Goal: Task Accomplishment & Management: Use online tool/utility

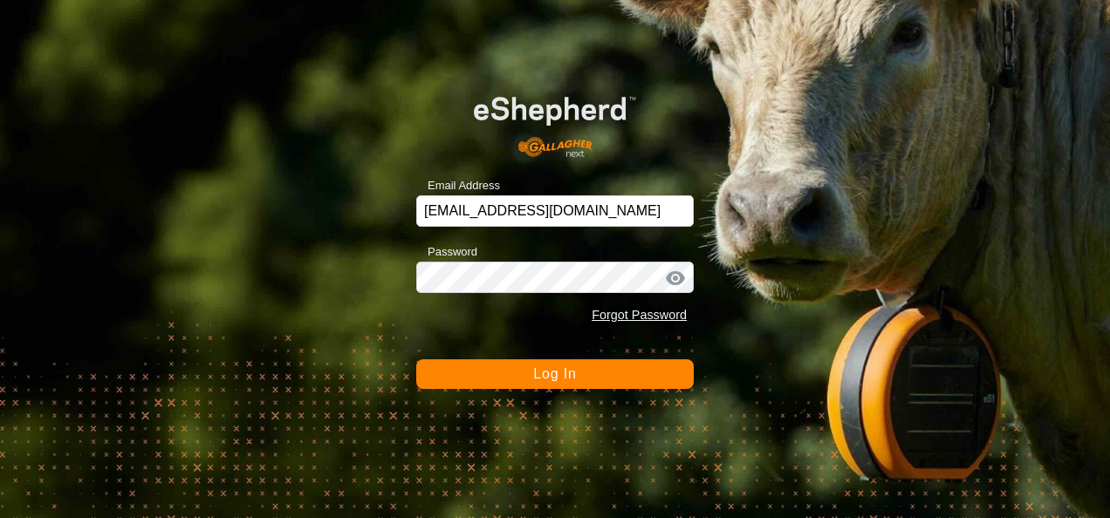
click at [560, 385] on button "Log In" at bounding box center [554, 374] width 277 height 30
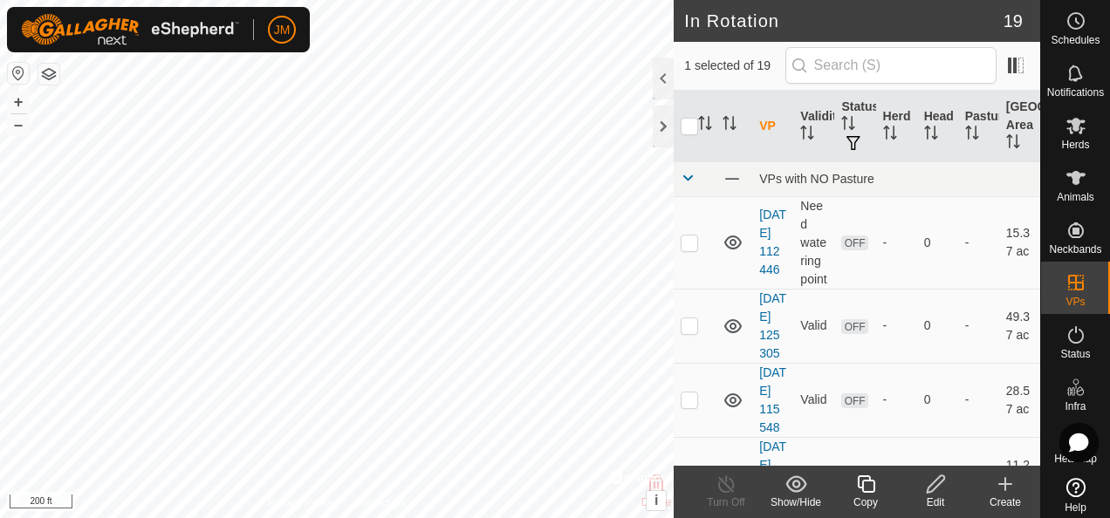
click at [939, 483] on icon at bounding box center [934, 483] width 17 height 17
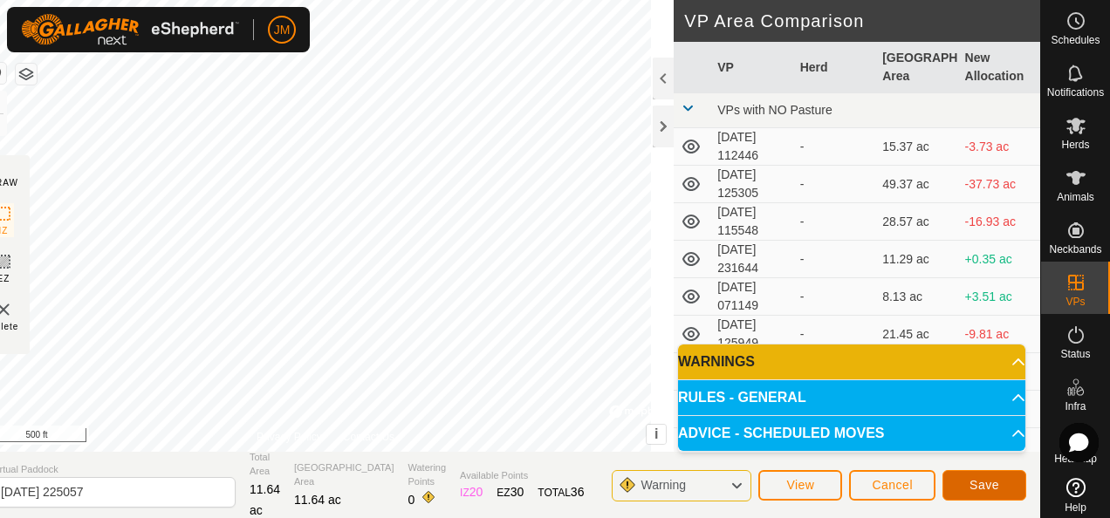
click at [970, 481] on span "Save" at bounding box center [984, 485] width 30 height 14
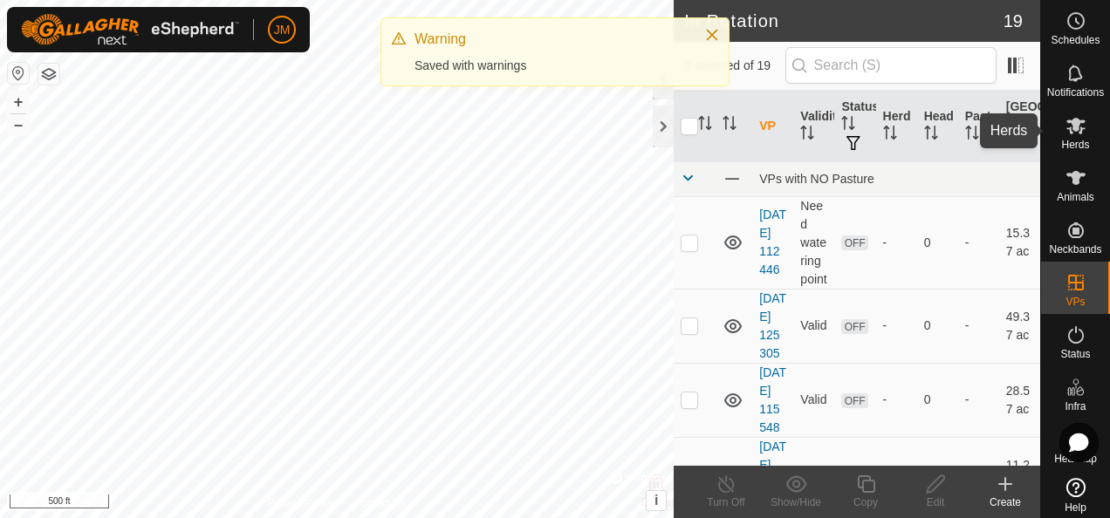
click at [1069, 126] on icon at bounding box center [1075, 126] width 19 height 17
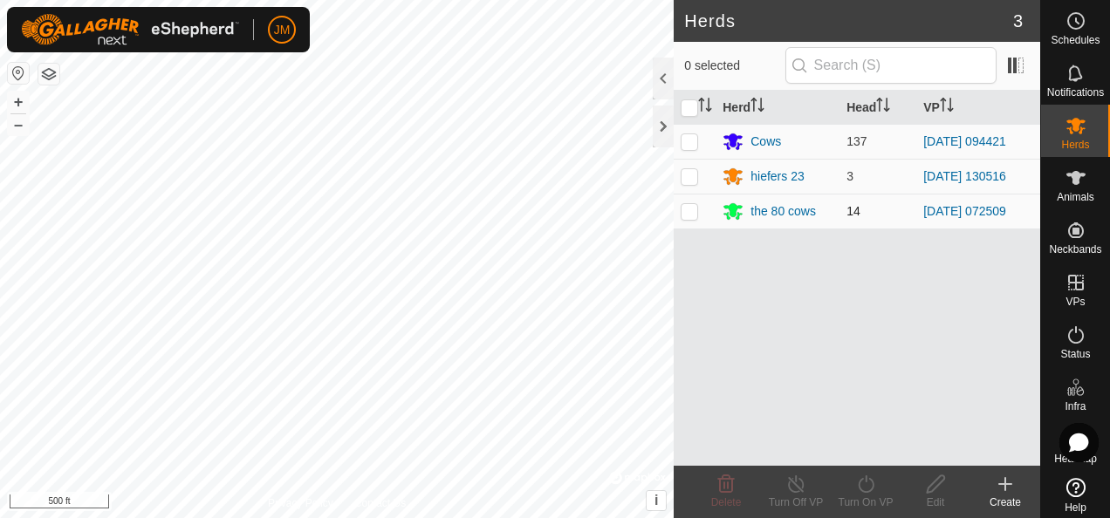
click at [696, 210] on p-checkbox at bounding box center [688, 211] width 17 height 14
checkbox input "true"
click at [869, 484] on icon at bounding box center [866, 484] width 22 height 21
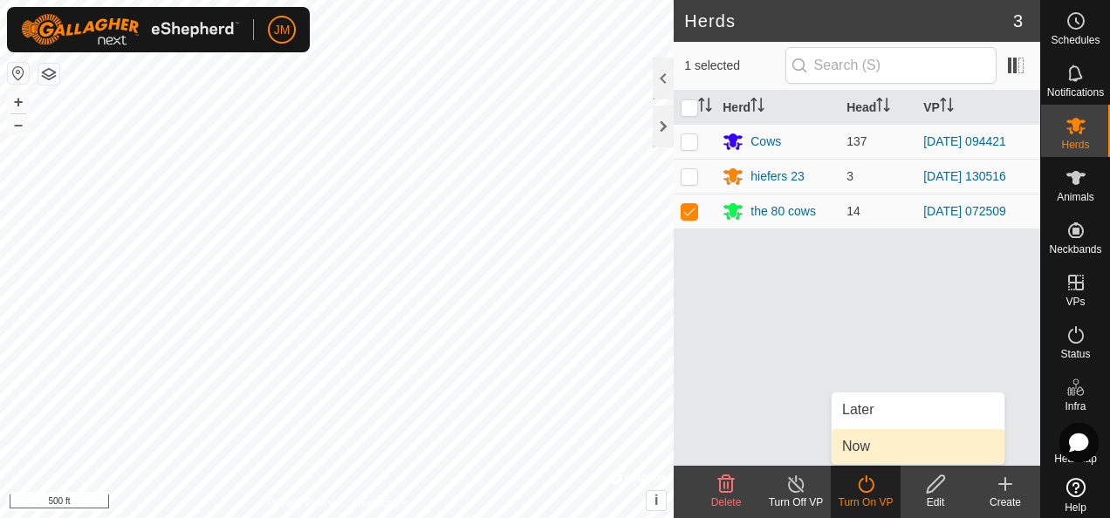
click at [877, 455] on link "Now" at bounding box center [917, 446] width 173 height 35
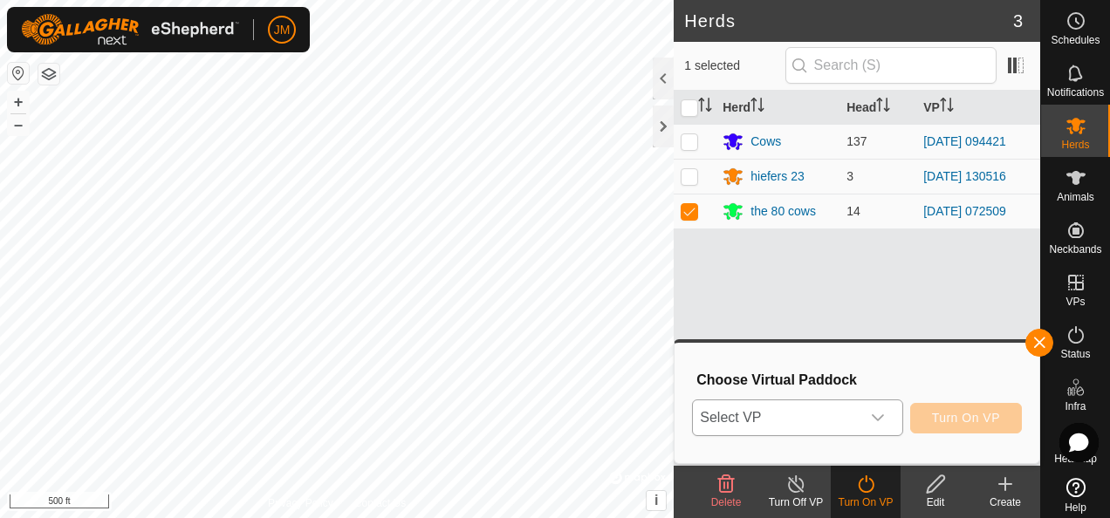
click at [884, 420] on icon "dropdown trigger" at bounding box center [878, 418] width 14 height 14
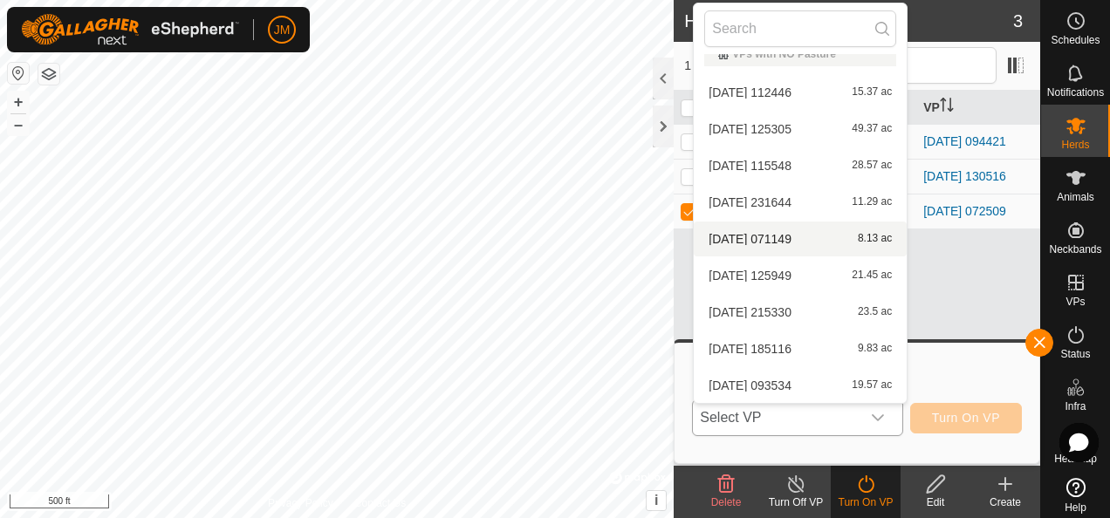
scroll to position [386, 0]
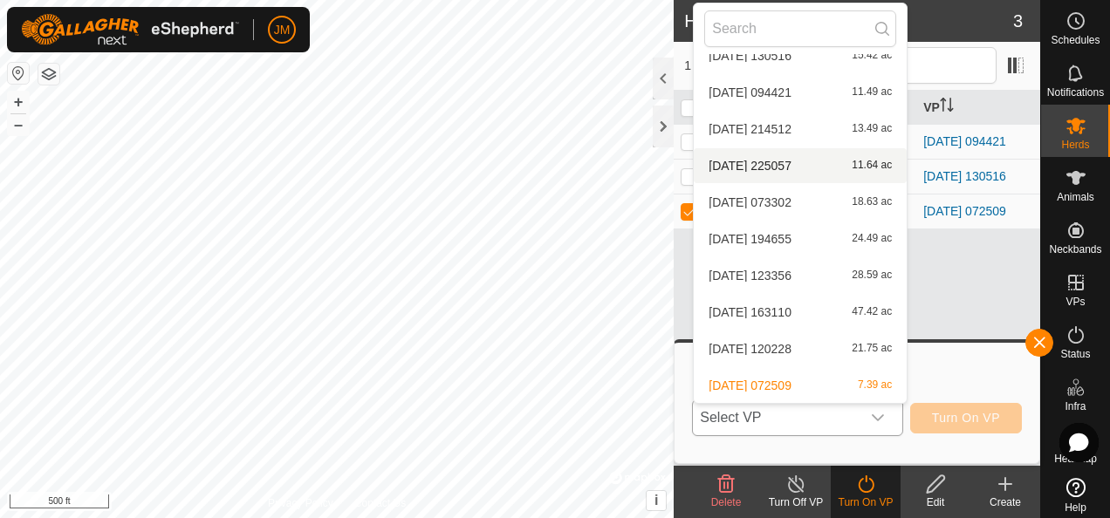
click at [761, 159] on li "[DATE] 225057 11.64 ac" at bounding box center [799, 165] width 213 height 35
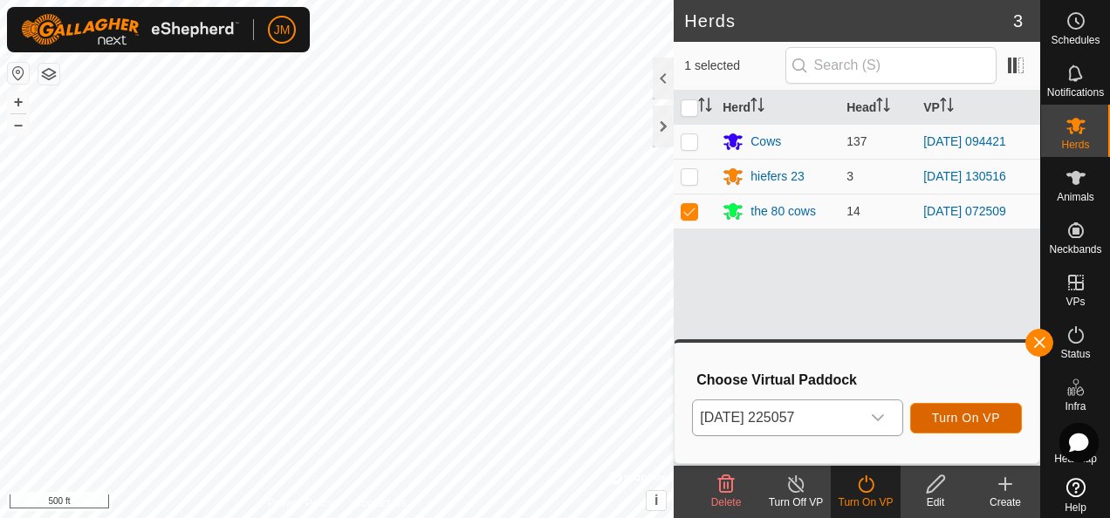
click at [946, 415] on span "Turn On VP" at bounding box center [966, 418] width 68 height 14
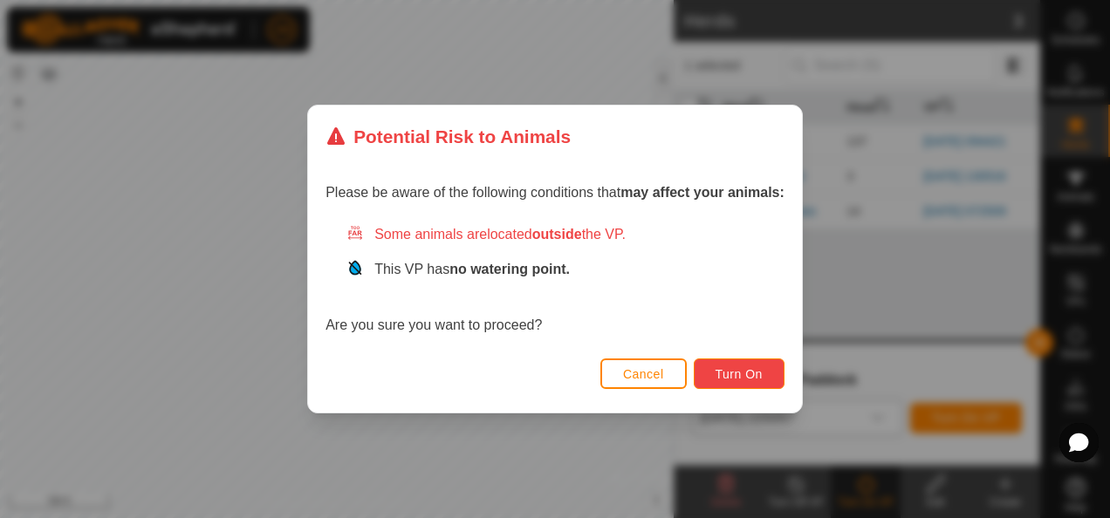
click at [746, 368] on span "Turn On" at bounding box center [738, 374] width 47 height 14
